Goal: Task Accomplishment & Management: Manage account settings

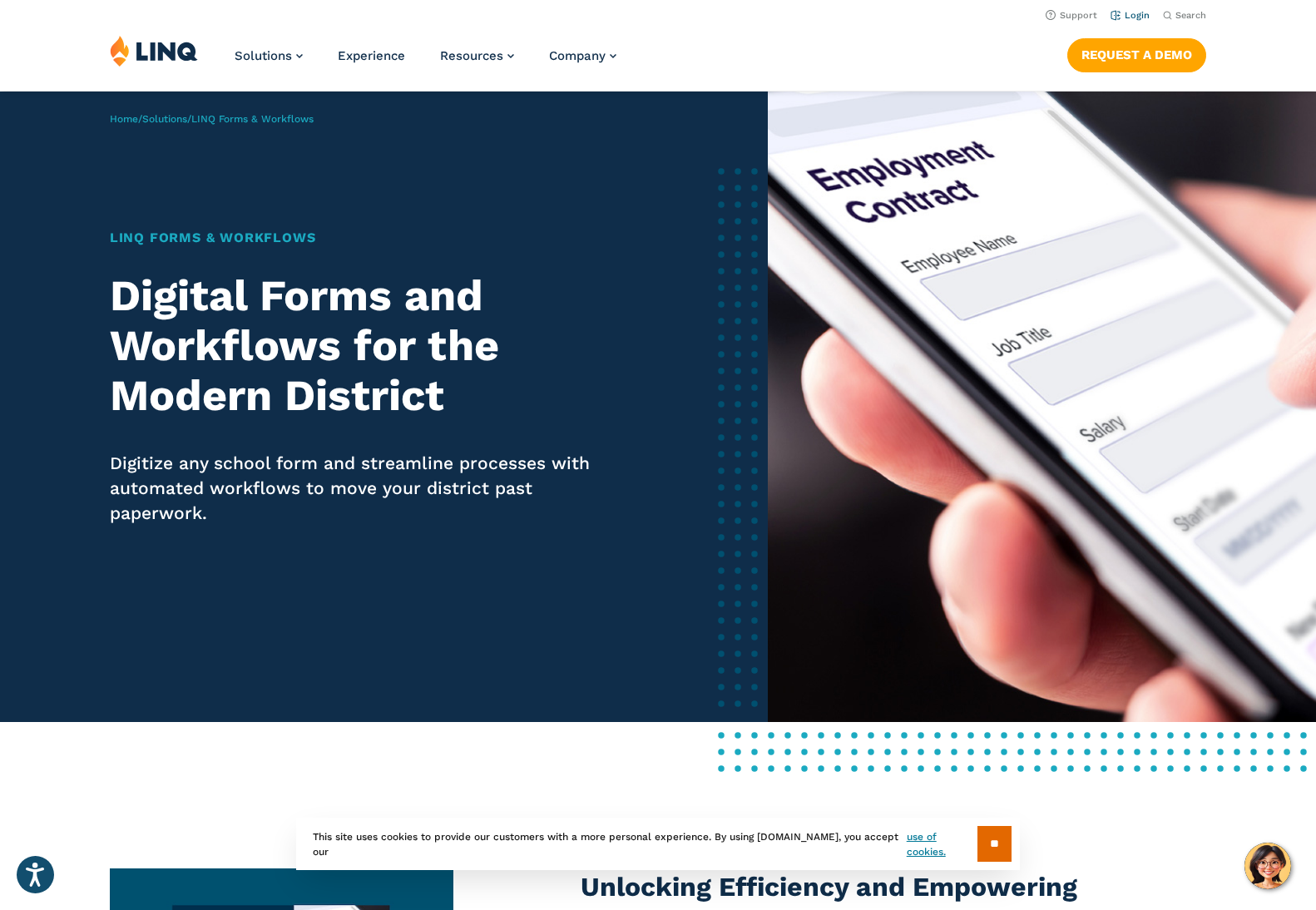
click at [1138, 5] on li "Login" at bounding box center [1130, 14] width 39 height 18
click at [1134, 19] on link "Login" at bounding box center [1130, 15] width 39 height 11
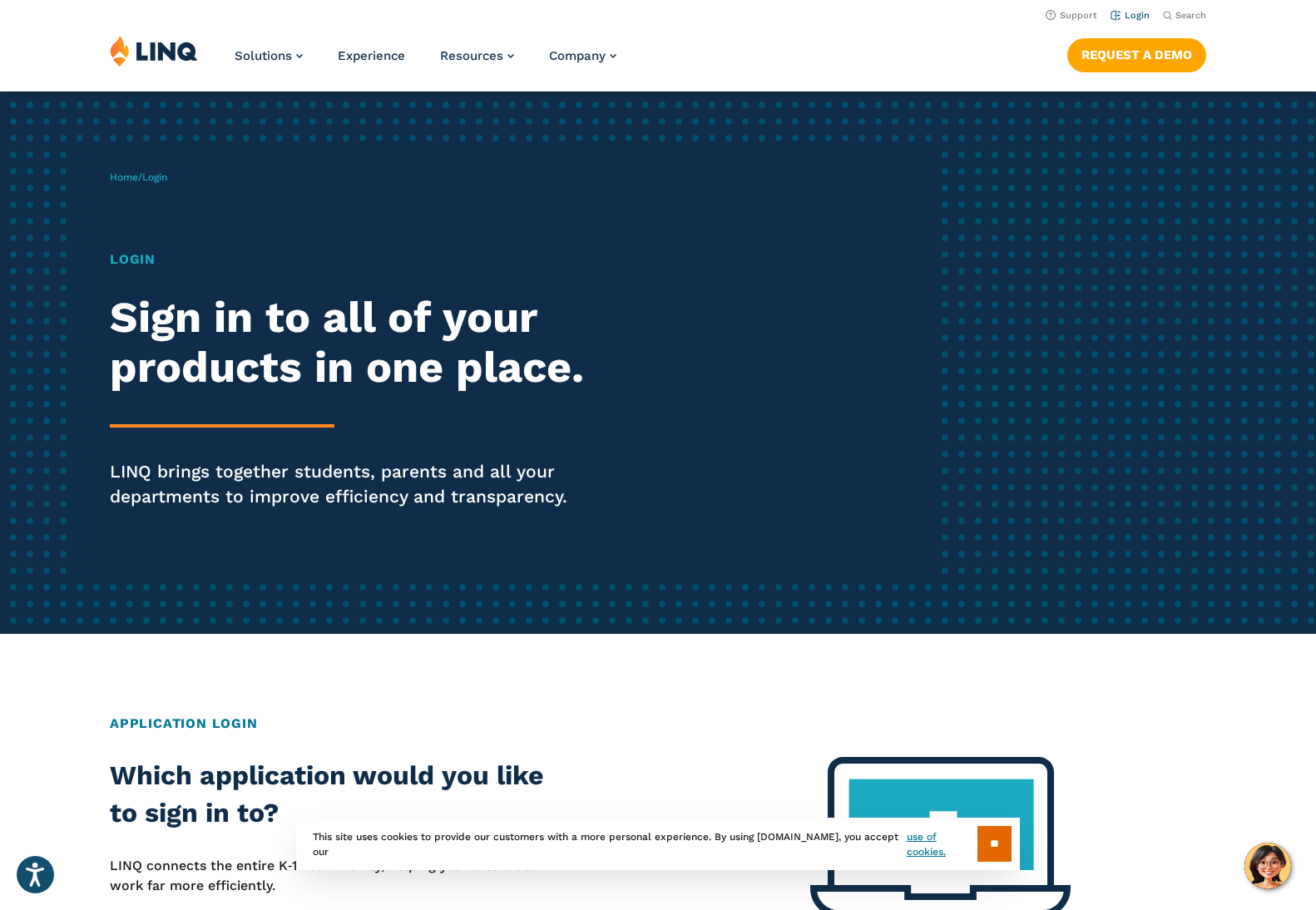
click at [1133, 15] on link "Login" at bounding box center [1130, 15] width 39 height 11
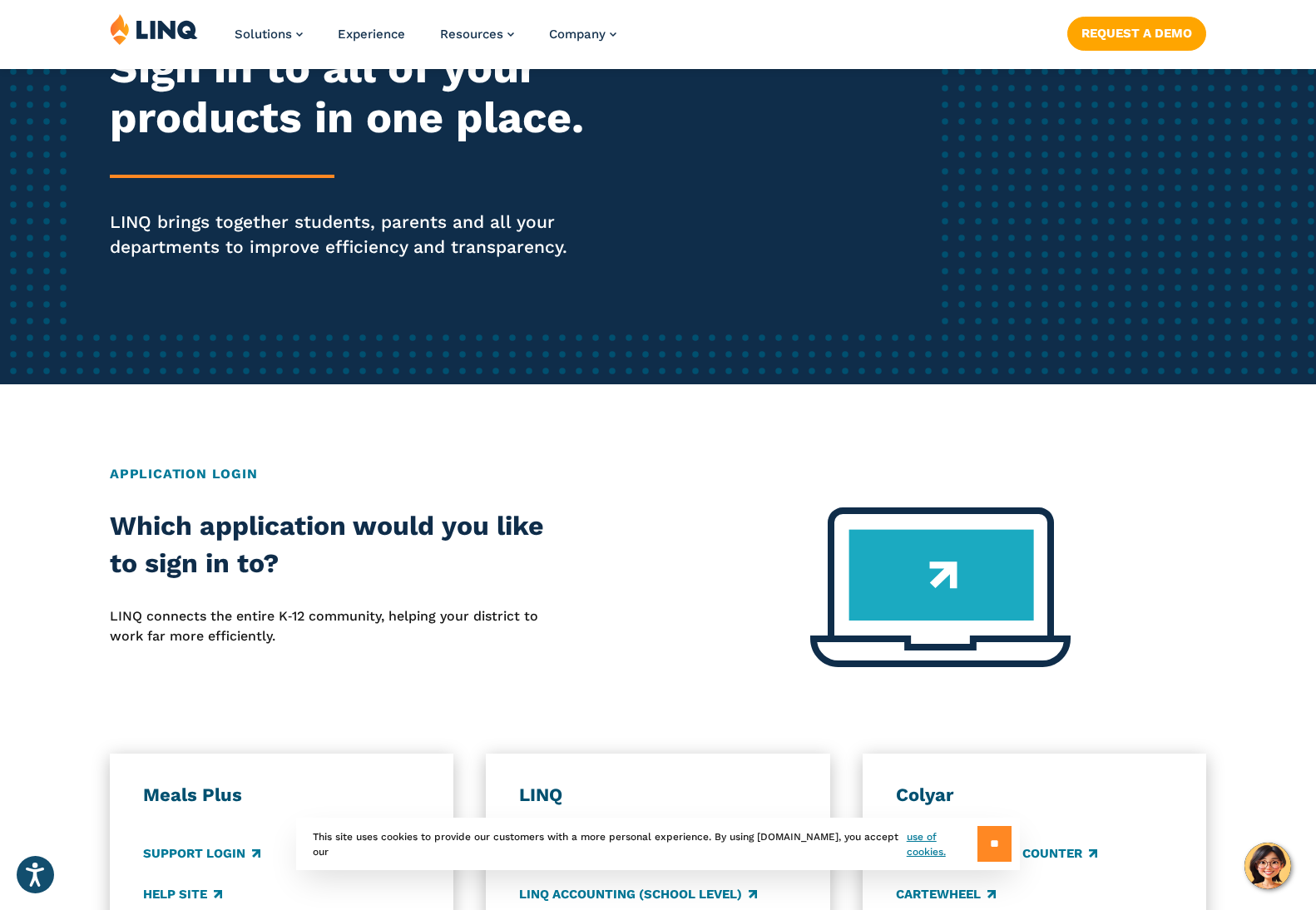
click at [987, 841] on input "**" at bounding box center [995, 843] width 34 height 35
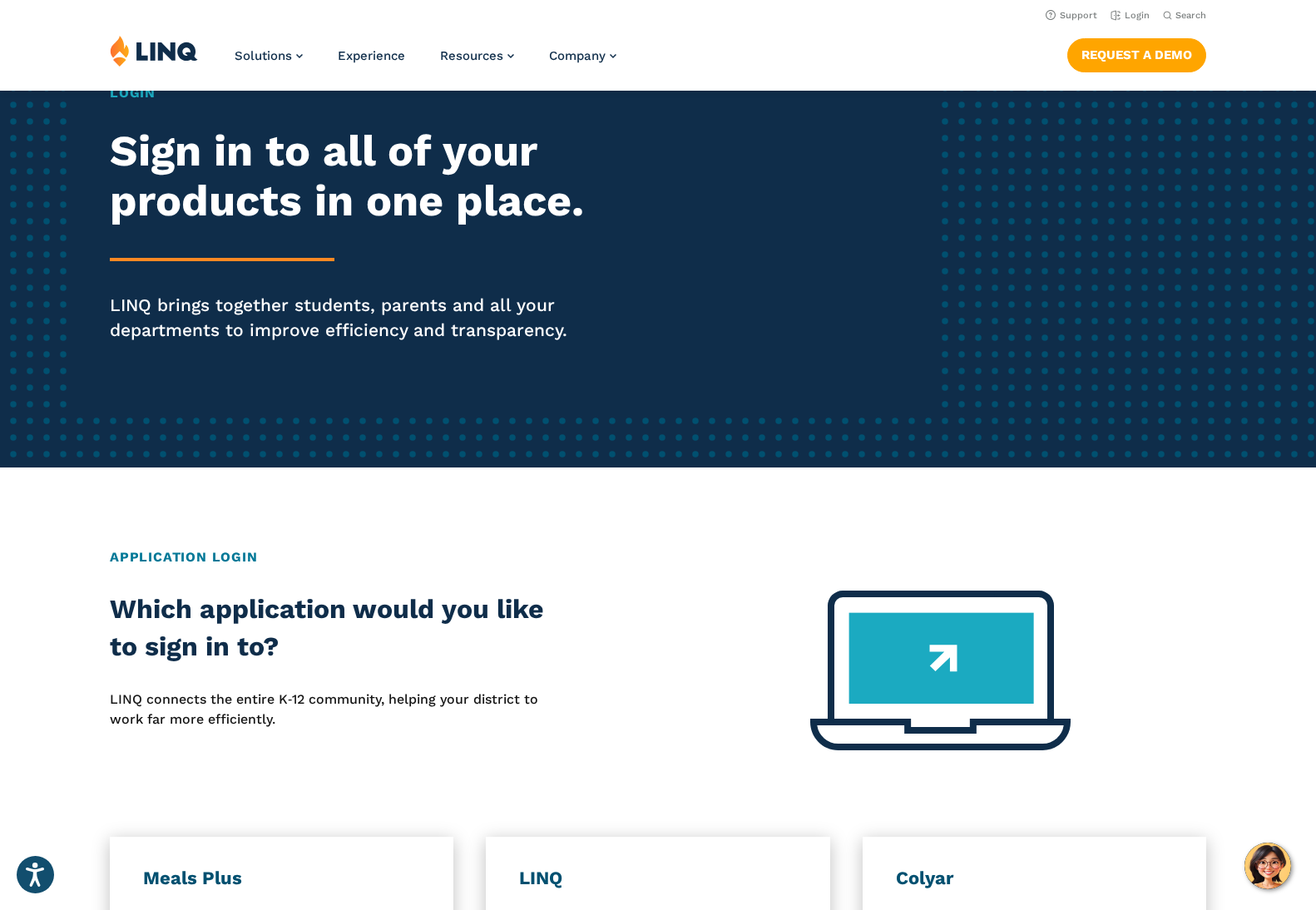
scroll to position [0, 0]
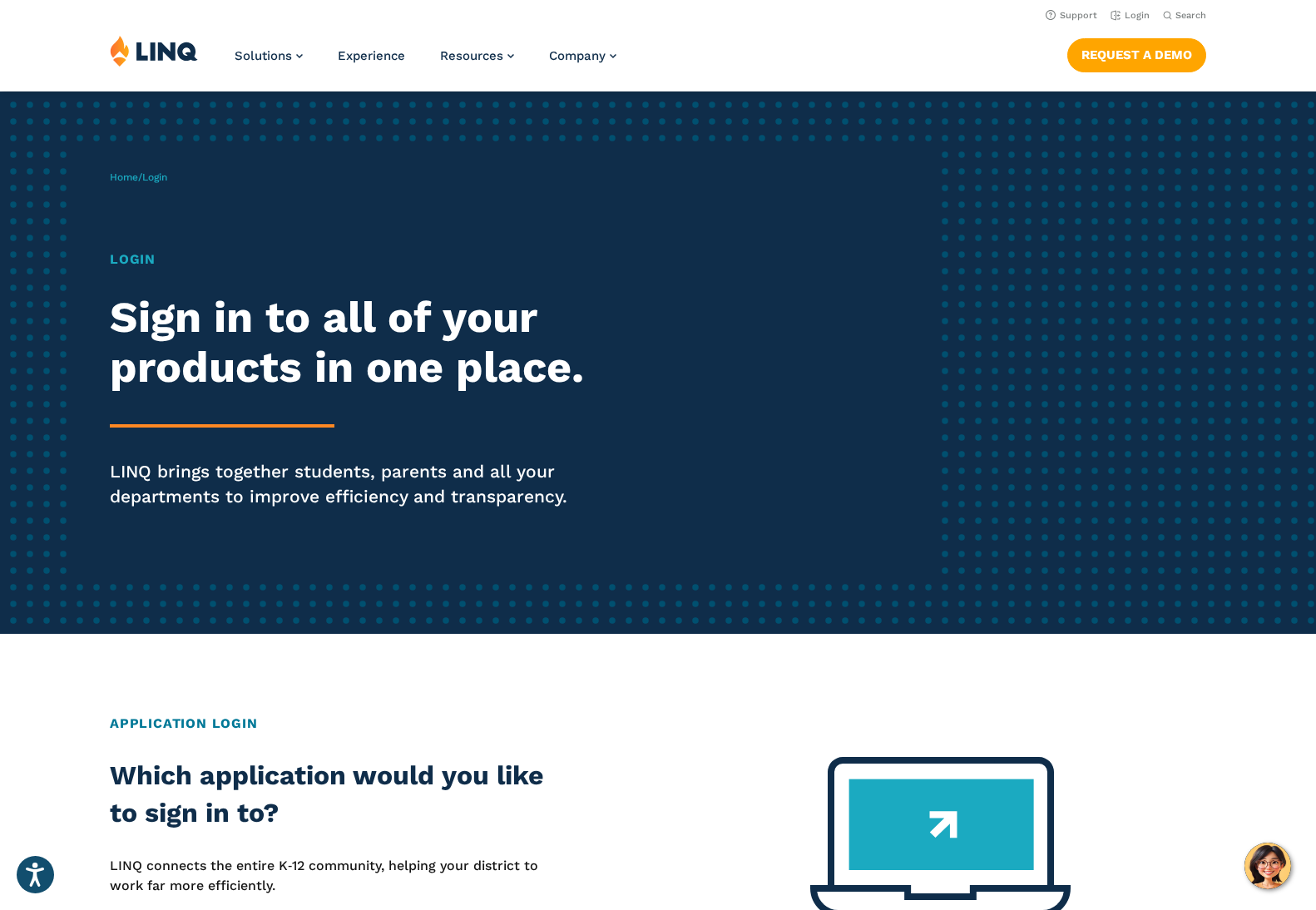
click at [139, 266] on h1 "Login" at bounding box center [363, 259] width 507 height 20
click at [309, 376] on h2 "Sign in to all of your products in one place." at bounding box center [363, 343] width 507 height 100
click at [1128, 15] on link "Login" at bounding box center [1130, 15] width 39 height 11
